Goal: Navigation & Orientation: Find specific page/section

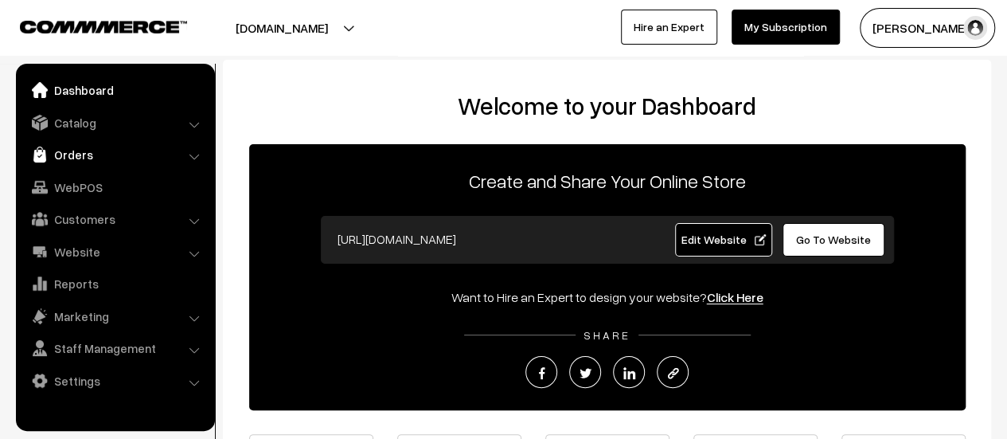
click at [59, 154] on link "Orders" at bounding box center [114, 154] width 189 height 29
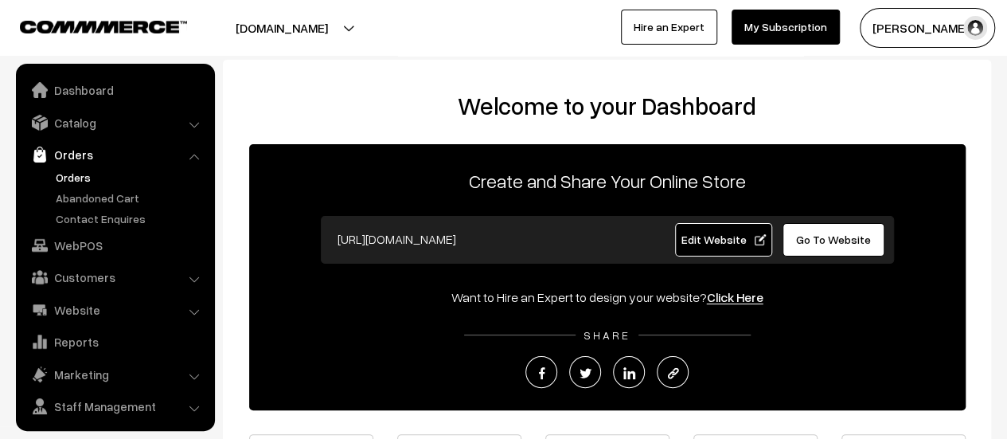
click at [67, 171] on link "Orders" at bounding box center [131, 177] width 158 height 17
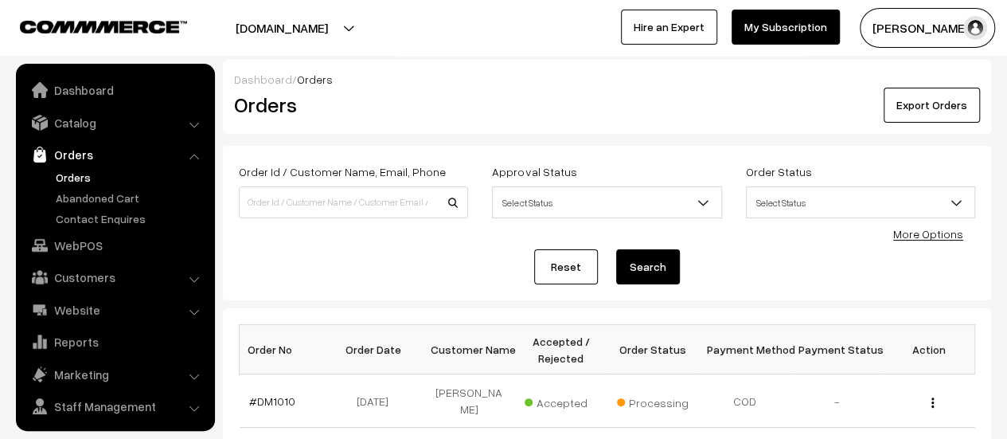
scroll to position [37, 0]
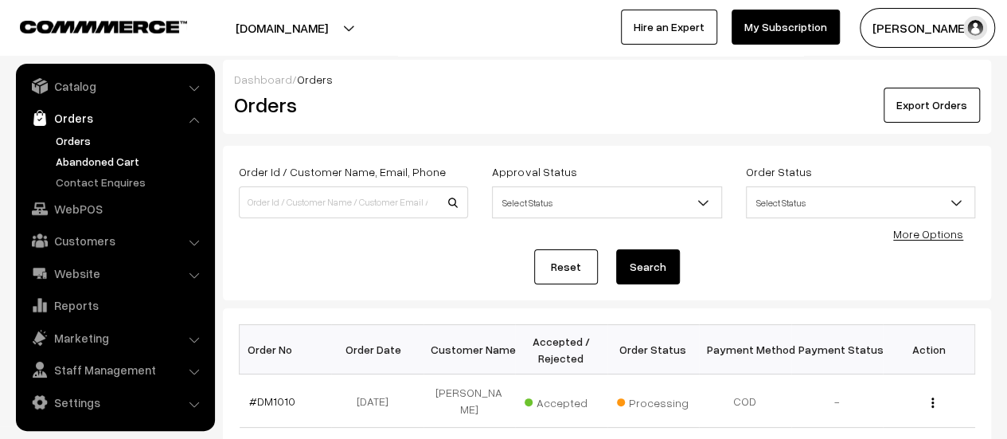
click at [68, 160] on link "Abandoned Cart" at bounding box center [131, 161] width 158 height 17
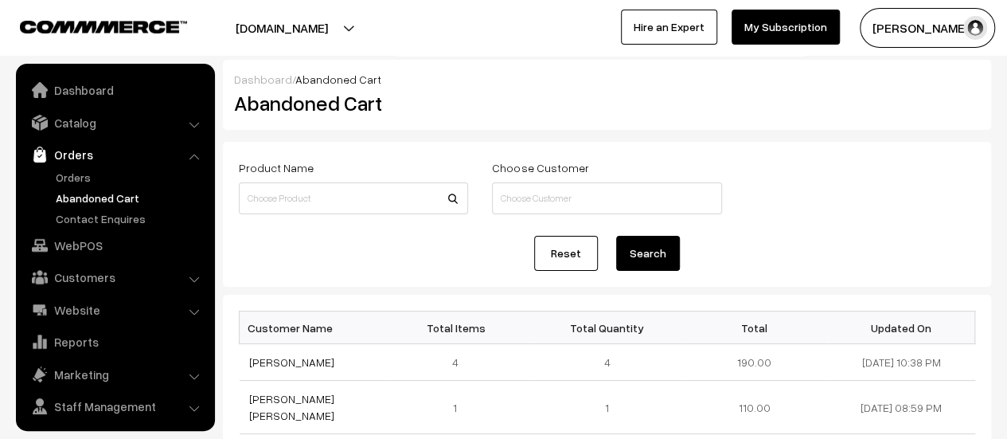
scroll to position [37, 0]
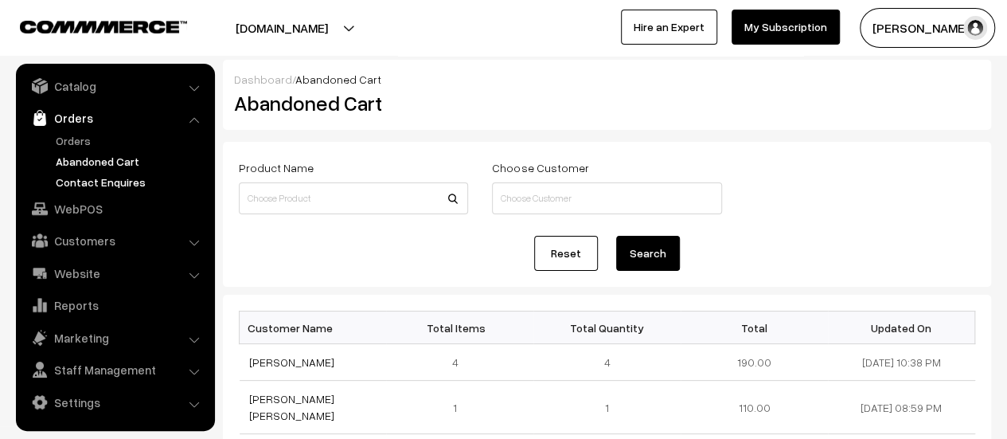
click at [80, 178] on link "Contact Enquires" at bounding box center [131, 182] width 158 height 17
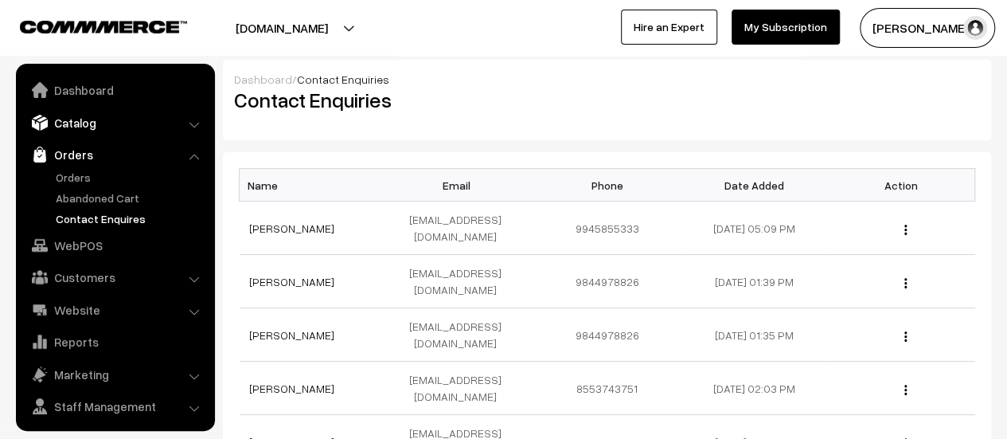
scroll to position [37, 0]
